Goal: Task Accomplishment & Management: Manage account settings

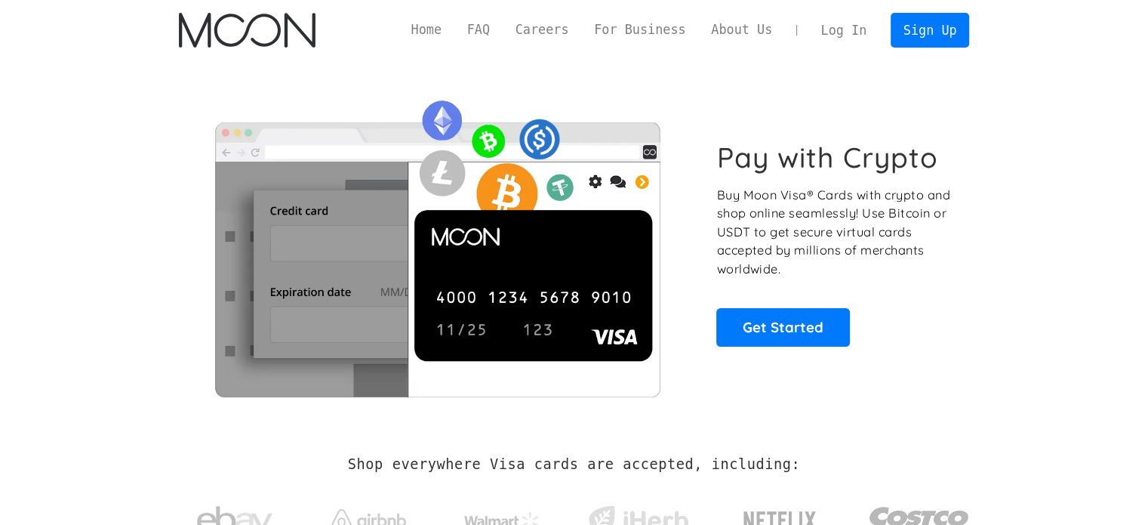
click at [839, 29] on link "Log In" at bounding box center [844, 30] width 71 height 33
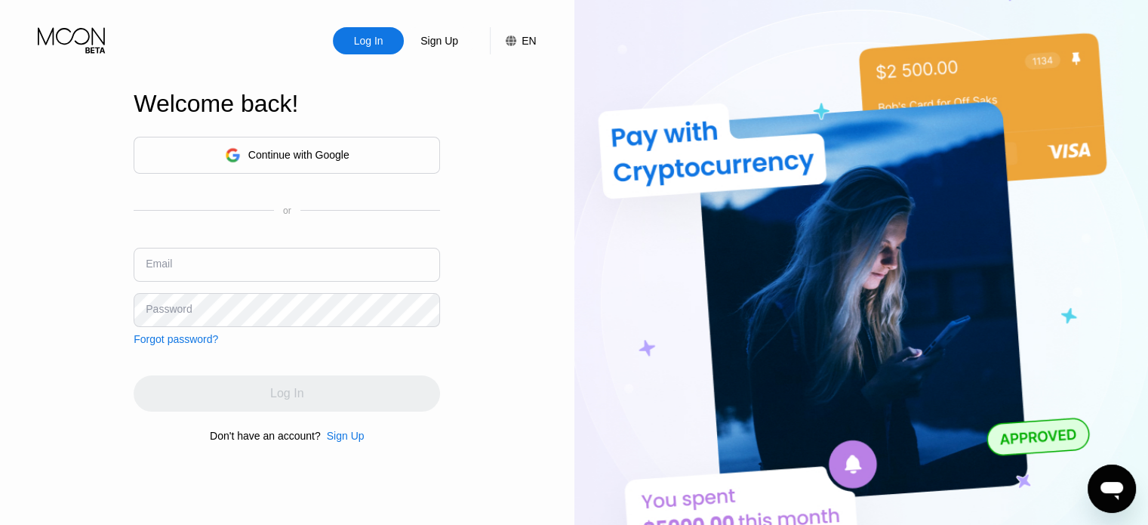
drag, startPoint x: 210, startPoint y: 254, endPoint x: 220, endPoint y: 261, distance: 11.9
click at [211, 255] on input "text" at bounding box center [287, 265] width 306 height 34
click at [229, 265] on input "text" at bounding box center [287, 265] width 306 height 34
type input "[EMAIL_ADDRESS][DOMAIN_NAME]"
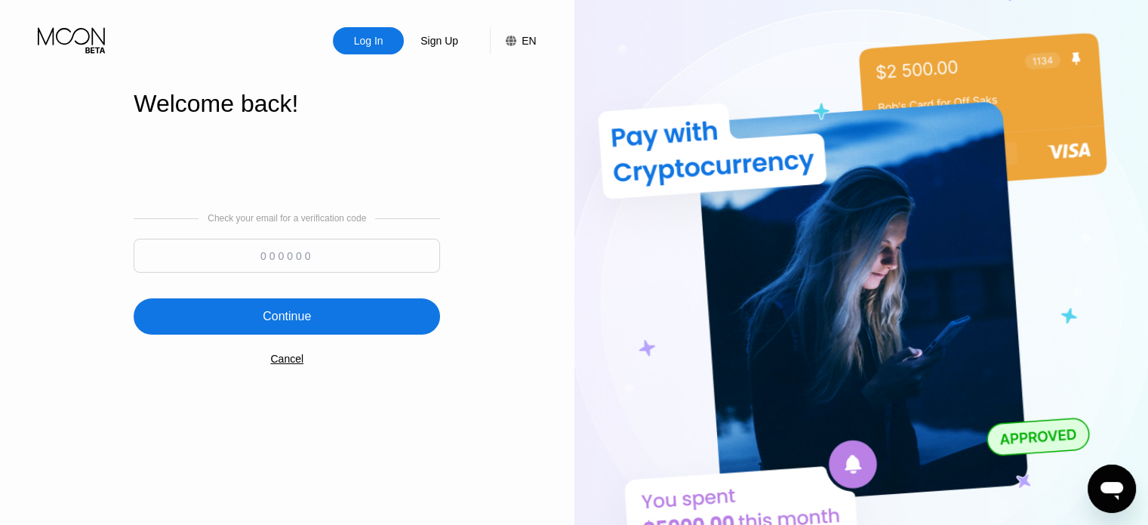
click at [293, 251] on input at bounding box center [287, 256] width 306 height 34
paste input "267722"
type input "267722"
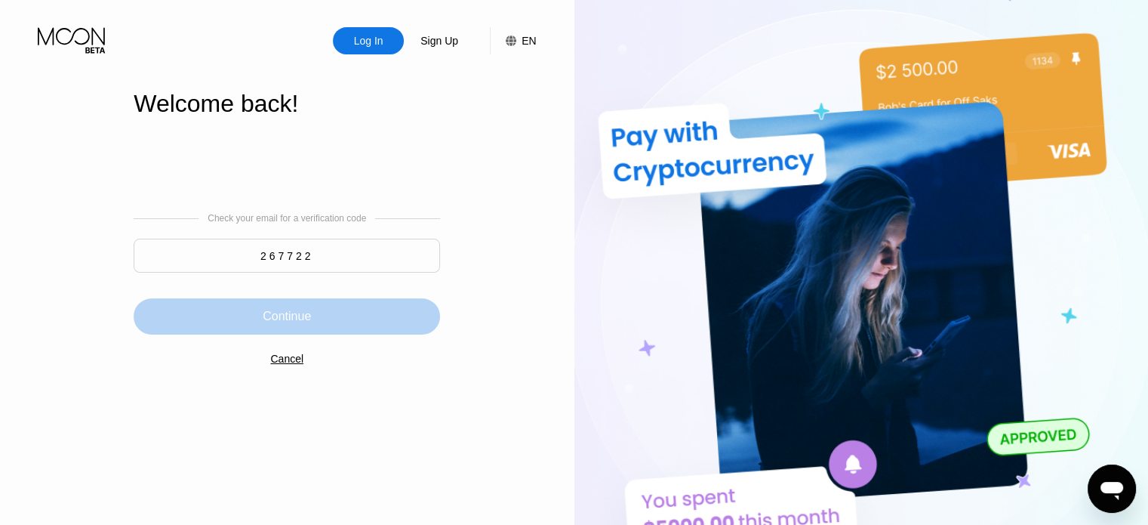
click at [348, 326] on div "Continue" at bounding box center [287, 316] width 306 height 36
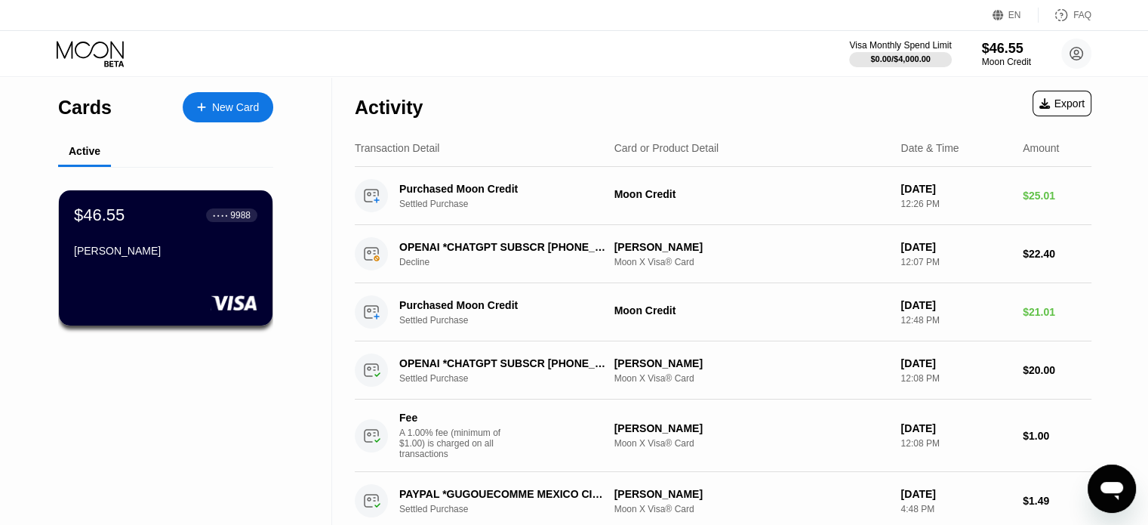
click at [106, 48] on icon at bounding box center [92, 54] width 70 height 26
click at [1017, 45] on div "$46.55" at bounding box center [1006, 48] width 51 height 16
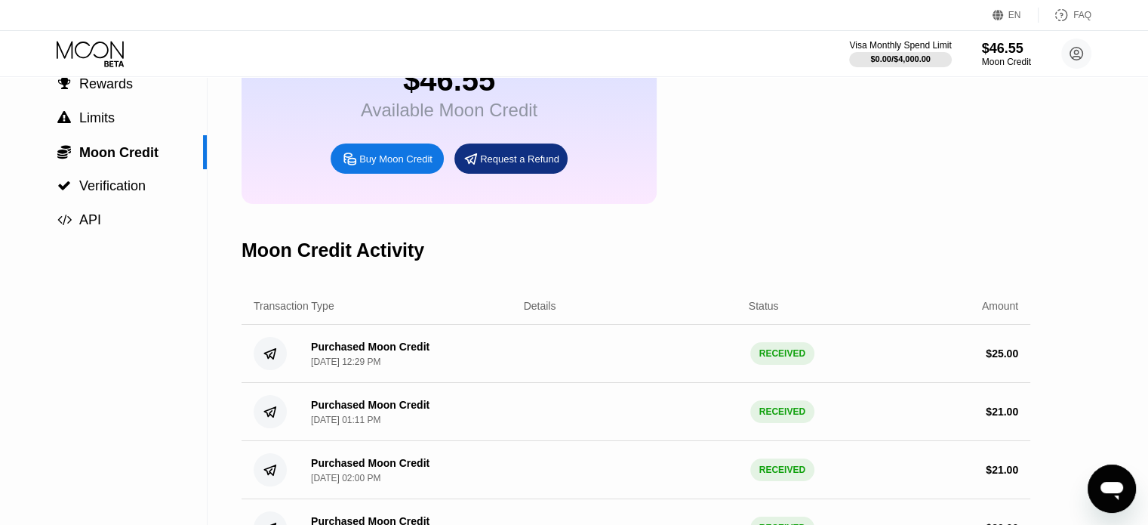
scroll to position [75, 0]
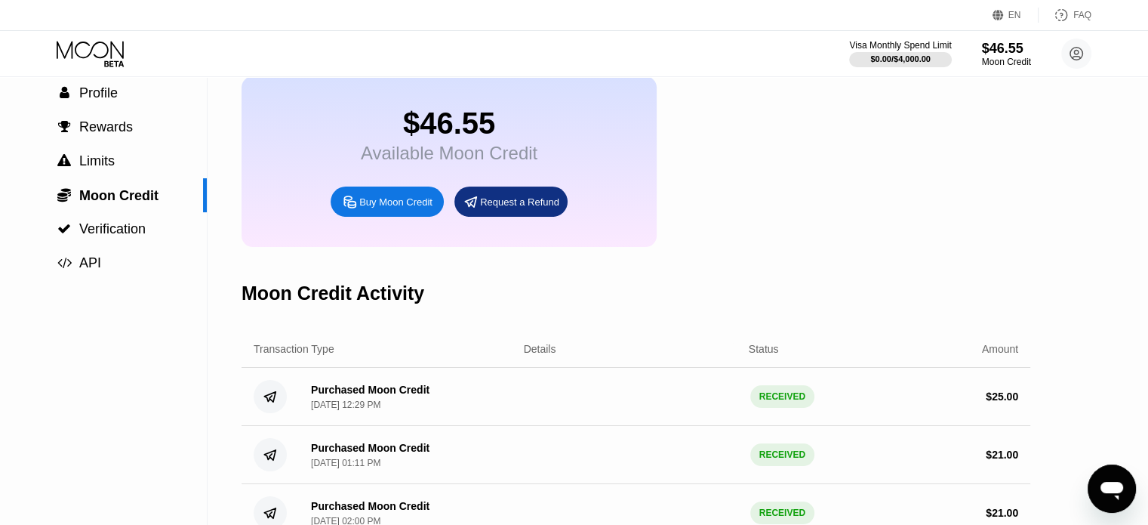
click at [97, 63] on icon at bounding box center [92, 54] width 70 height 26
